Goal: Transaction & Acquisition: Download file/media

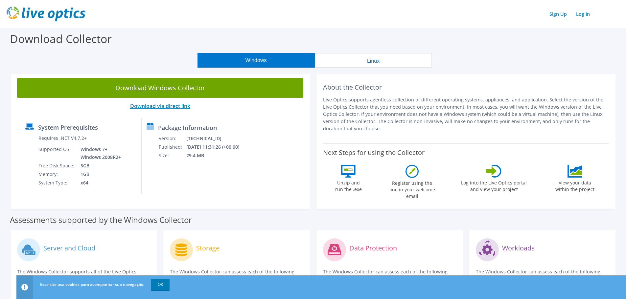
click at [175, 106] on link "Download via direct link" at bounding box center [160, 106] width 60 height 7
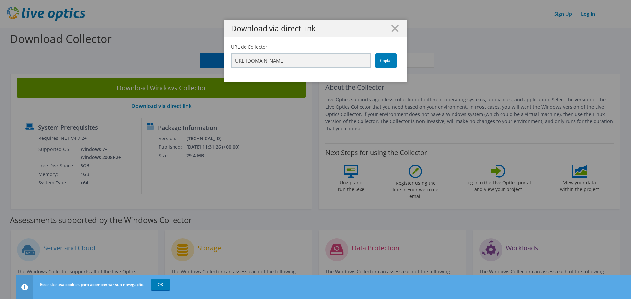
click at [179, 83] on div "Download via direct link URL do Collector [URL][DOMAIN_NAME] Copiar" at bounding box center [315, 150] width 631 height 260
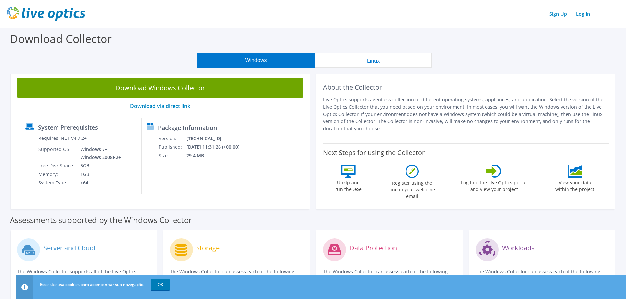
click at [215, 85] on link "Download Windows Collector" at bounding box center [160, 88] width 286 height 20
